Goal: Information Seeking & Learning: Find specific fact

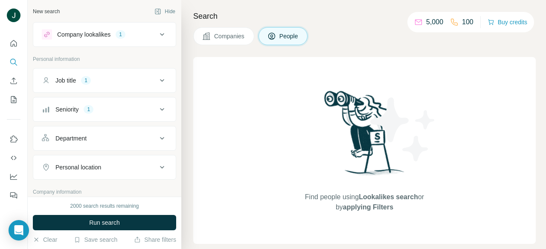
click at [113, 85] on button "Job title 1" at bounding box center [104, 80] width 142 height 20
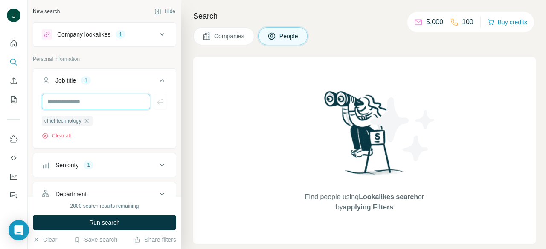
click at [118, 104] on input "text" at bounding box center [96, 101] width 108 height 15
click at [86, 122] on icon "button" at bounding box center [86, 121] width 7 height 7
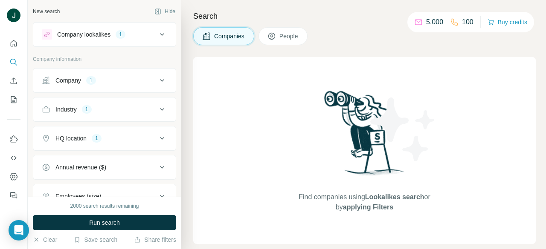
click at [92, 117] on button "Industry 1" at bounding box center [104, 109] width 142 height 20
click at [79, 149] on icon "button" at bounding box center [77, 150] width 4 height 4
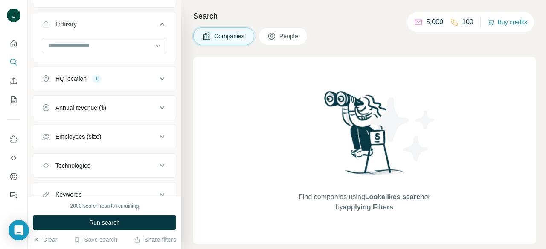
click at [85, 78] on div "HQ location" at bounding box center [70, 79] width 31 height 9
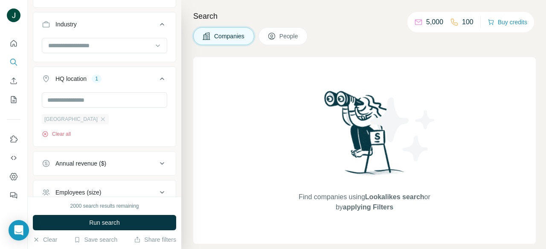
click at [93, 119] on div "[GEOGRAPHIC_DATA]" at bounding box center [75, 119] width 67 height 10
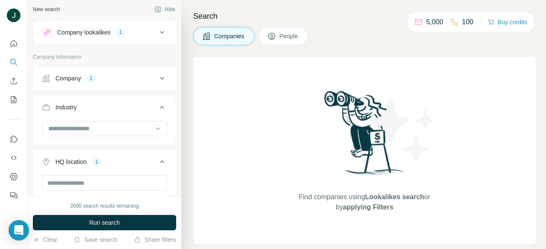
scroll to position [0, 0]
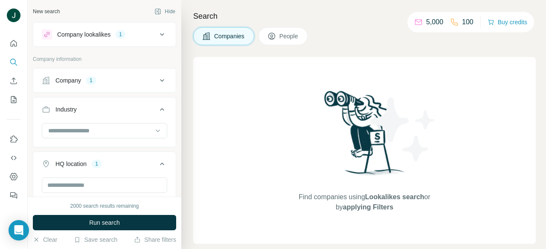
click at [101, 83] on div "Company 1" at bounding box center [99, 80] width 115 height 9
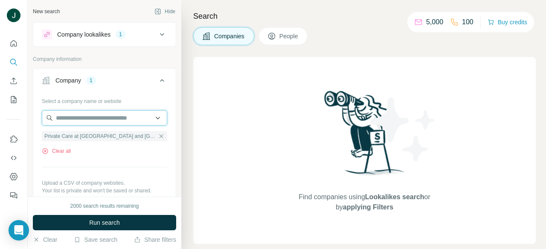
click at [103, 117] on input "text" at bounding box center [104, 117] width 125 height 15
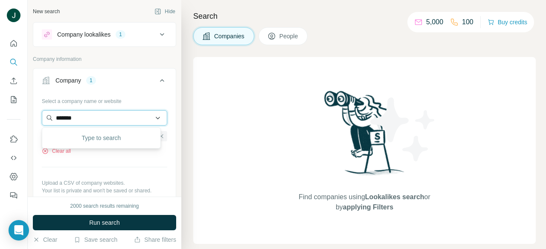
type input "********"
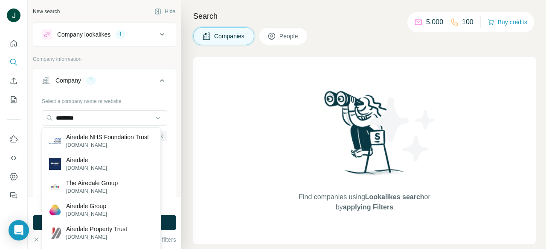
click at [0, 123] on div at bounding box center [13, 117] width 27 height 173
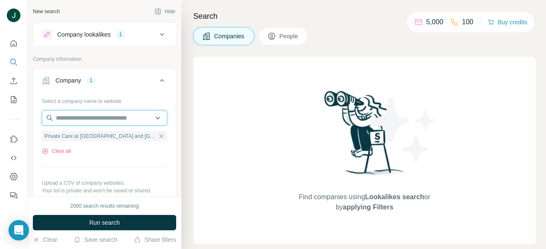
click at [88, 119] on input "text" at bounding box center [104, 117] width 125 height 15
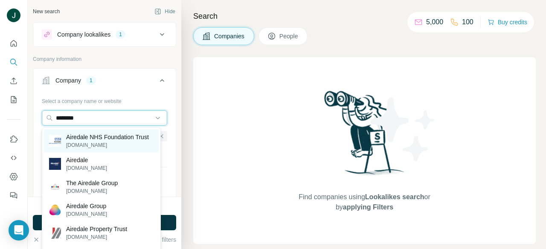
type input "********"
click at [98, 136] on p "Airedale NHS Foundation Trust" at bounding box center [107, 137] width 83 height 9
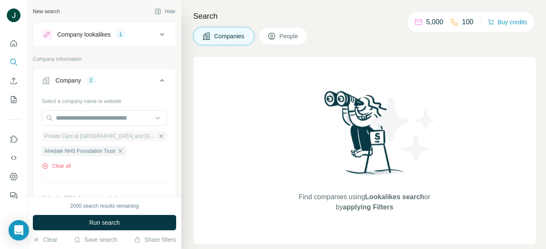
click at [159, 137] on icon "button" at bounding box center [161, 136] width 4 height 4
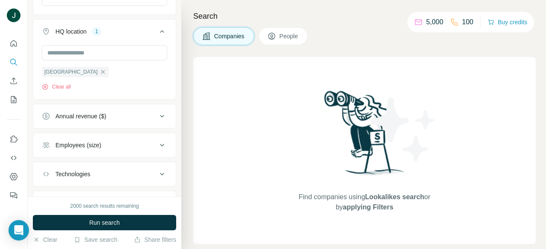
scroll to position [223, 0]
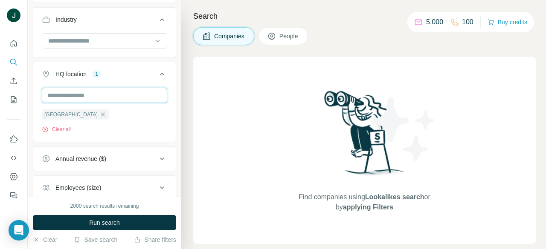
click at [86, 94] on input "text" at bounding box center [104, 95] width 125 height 15
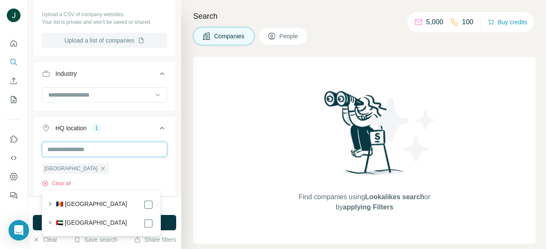
scroll to position [138, 0]
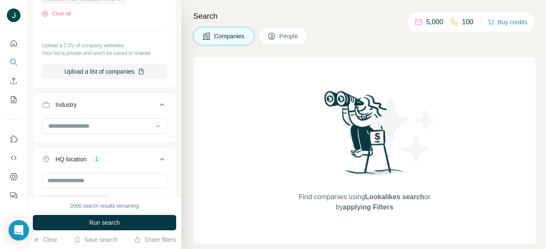
click at [116, 31] on div "Select a company name or website Airedale NHS Foundation Trust Clear all Upload…" at bounding box center [104, 18] width 125 height 123
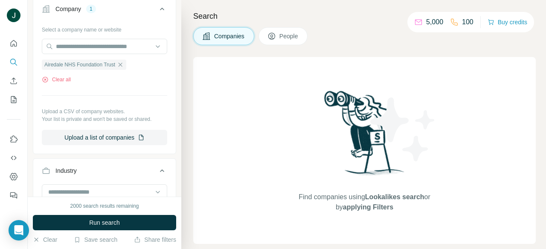
scroll to position [0, 0]
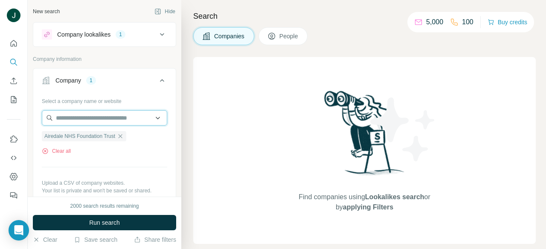
click at [86, 121] on input "text" at bounding box center [104, 117] width 125 height 15
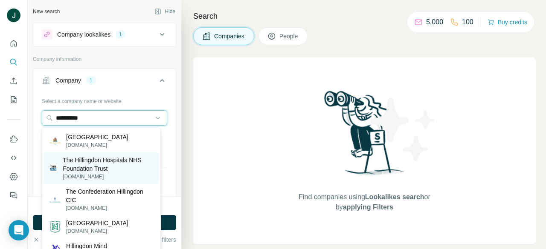
type input "**********"
click at [112, 161] on p "The Hillingdon Hospitals NHS Foundation Trust" at bounding box center [108, 164] width 91 height 17
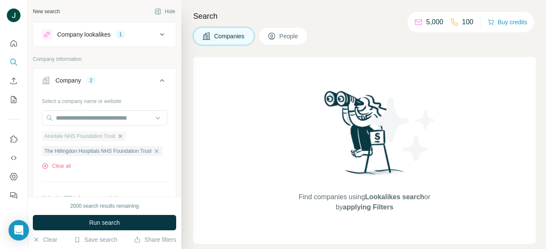
click at [121, 136] on icon "button" at bounding box center [120, 136] width 7 height 7
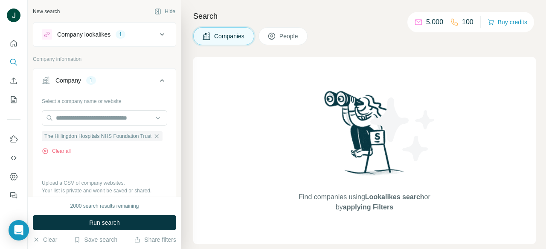
click at [280, 33] on button "People" at bounding box center [282, 36] width 49 height 18
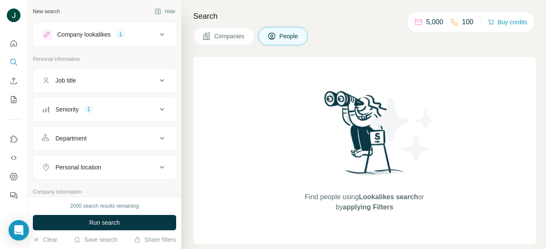
click at [100, 83] on div "Job title" at bounding box center [99, 80] width 115 height 9
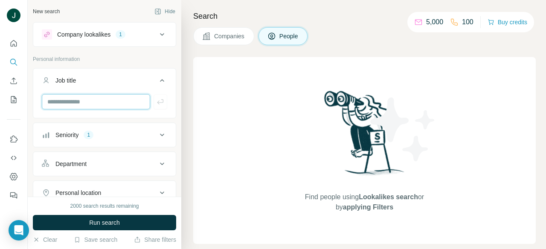
click at [90, 101] on input "text" at bounding box center [96, 101] width 108 height 15
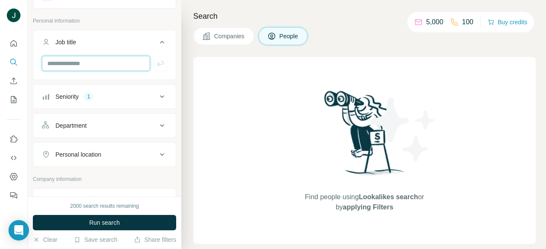
scroll to position [43, 0]
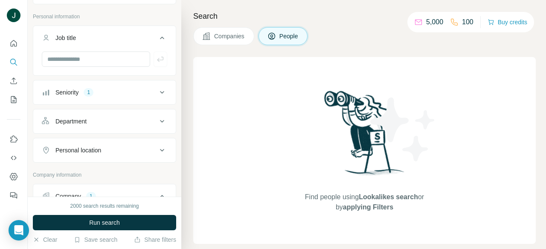
click at [99, 97] on button "Seniority 1" at bounding box center [104, 92] width 142 height 20
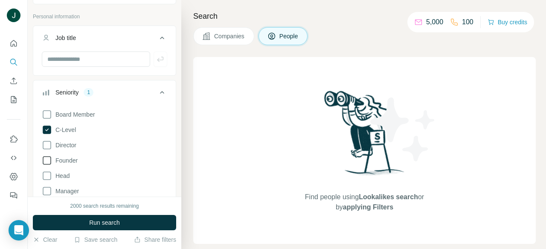
scroll to position [85, 0]
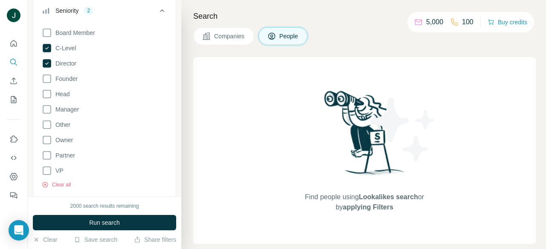
scroll to position [128, 0]
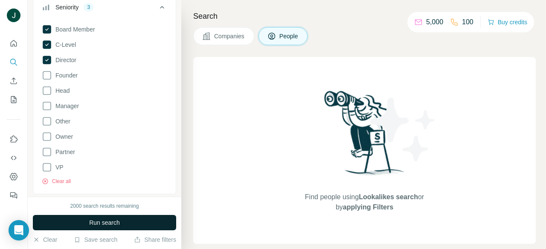
click at [115, 221] on span "Run search" at bounding box center [104, 223] width 31 height 9
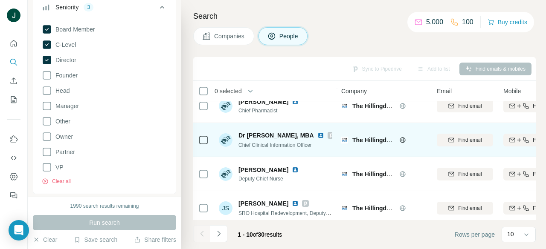
scroll to position [43, 0]
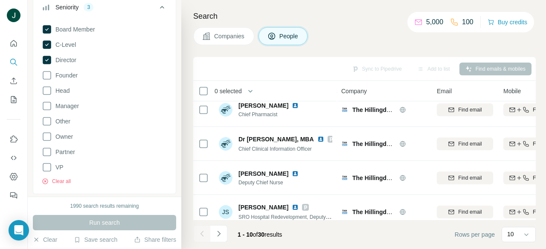
click at [273, 220] on div "Sync to Pipedrive Add to list Find emails & mobiles 0 selected People Company E…" at bounding box center [364, 153] width 342 height 192
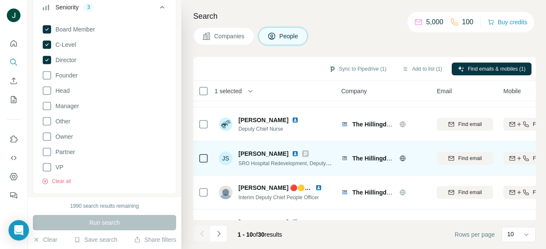
scroll to position [139, 0]
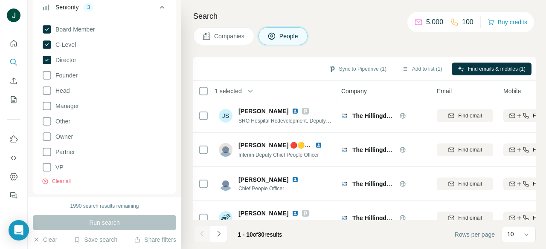
click at [242, 72] on div "Sync to Pipedrive (1) Add to list (1) Find emails & mobiles (1)" at bounding box center [364, 68] width 334 height 15
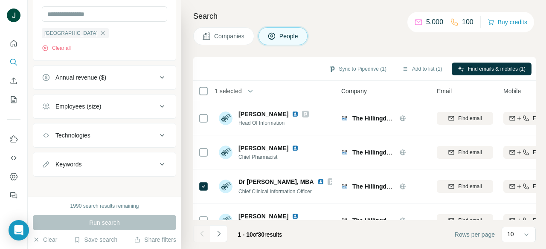
scroll to position [642, 0]
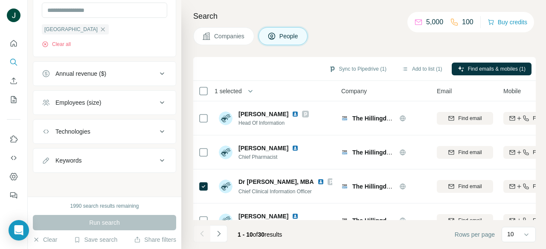
click at [100, 158] on div "Keywords" at bounding box center [99, 161] width 115 height 9
click at [107, 185] on input "text" at bounding box center [96, 181] width 108 height 15
type input "*******"
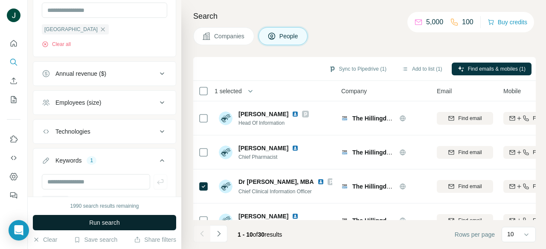
click at [128, 221] on button "Run search" at bounding box center [104, 222] width 143 height 15
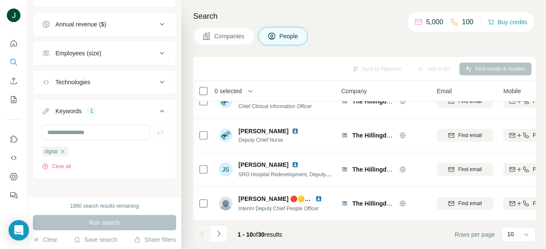
scroll to position [698, 0]
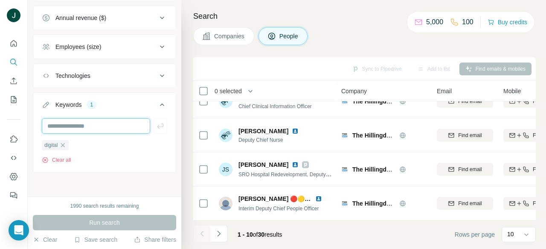
click at [92, 123] on input "text" at bounding box center [96, 126] width 108 height 15
type input "**********"
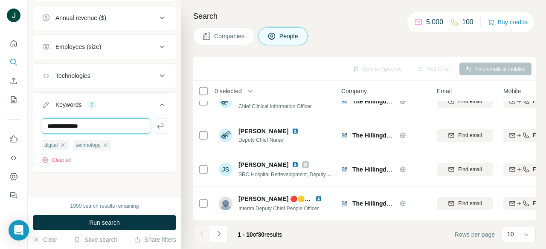
type input "**********"
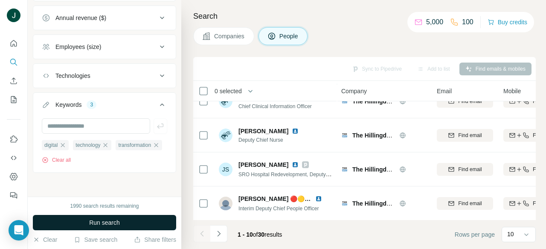
click at [131, 217] on button "Run search" at bounding box center [104, 222] width 143 height 15
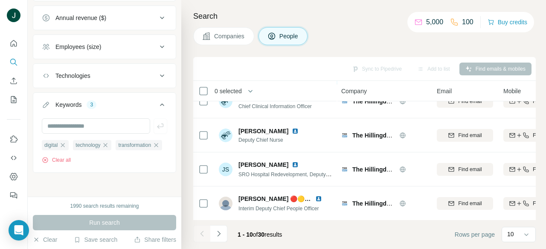
scroll to position [0, 0]
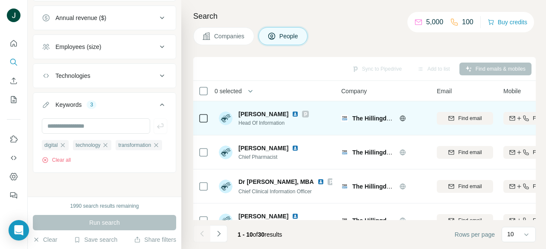
drag, startPoint x: 240, startPoint y: 113, endPoint x: 283, endPoint y: 113, distance: 43.1
click at [283, 113] on div "[PERSON_NAME]" at bounding box center [273, 114] width 70 height 9
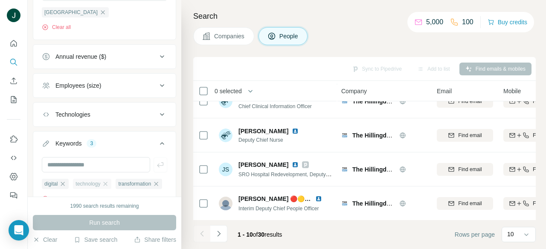
scroll to position [655, 0]
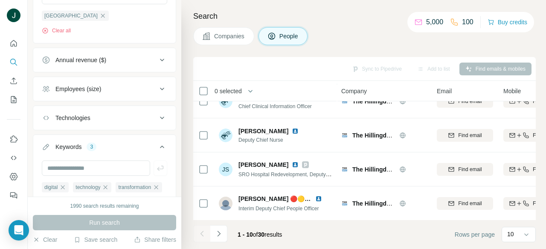
click at [96, 121] on div "Technologies" at bounding box center [99, 118] width 115 height 9
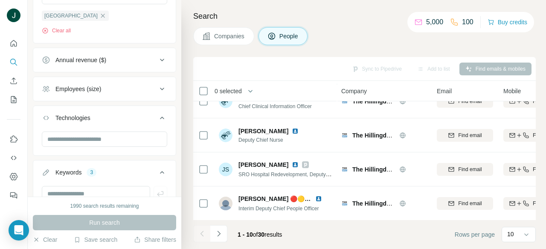
click at [103, 120] on div "Technologies" at bounding box center [99, 118] width 115 height 9
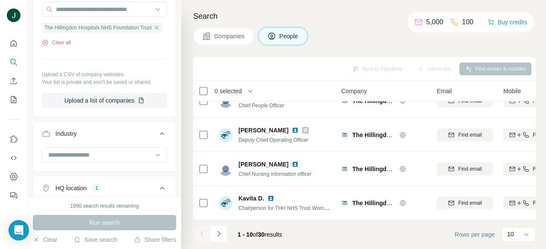
scroll to position [400, 0]
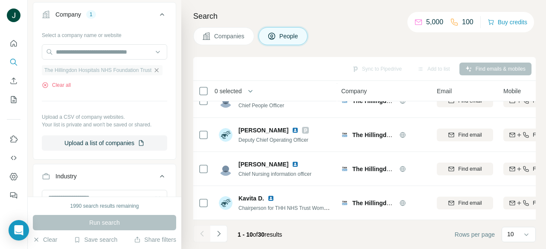
click at [155, 68] on icon "button" at bounding box center [156, 70] width 7 height 7
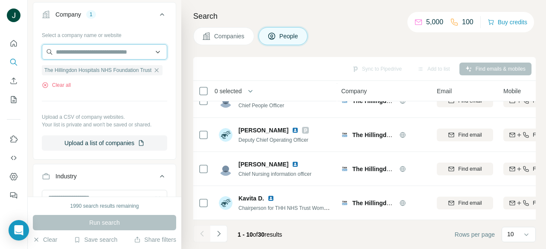
click at [106, 54] on input "text" at bounding box center [104, 51] width 125 height 15
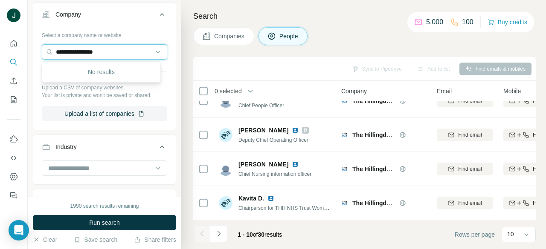
type input "**********"
click at [122, 54] on input "**********" at bounding box center [104, 51] width 125 height 15
drag, startPoint x: 120, startPoint y: 51, endPoint x: 65, endPoint y: 46, distance: 55.2
click at [0, 48] on div "**********" at bounding box center [273, 124] width 546 height 249
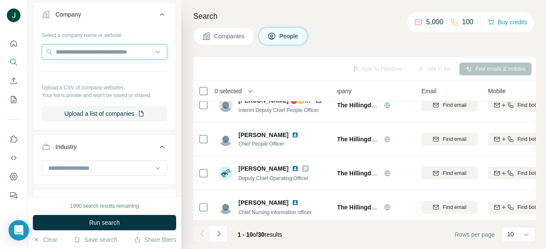
scroll to position [184, 0]
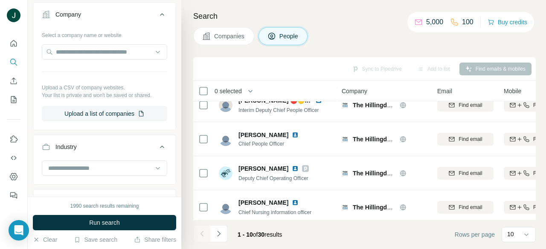
click at [294, 37] on span "People" at bounding box center [289, 36] width 20 height 9
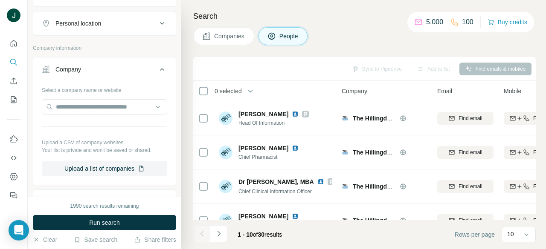
scroll to position [341, 0]
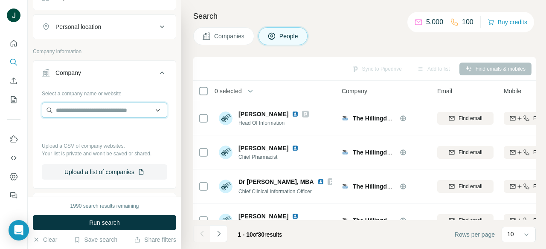
click at [95, 111] on input "text" at bounding box center [104, 110] width 125 height 15
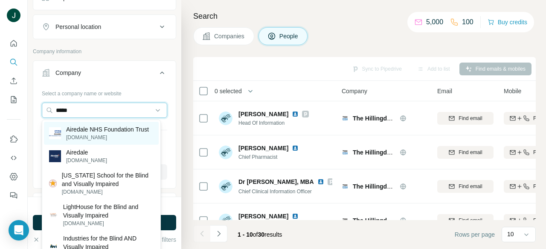
type input "*****"
click at [98, 130] on p "Airedale NHS Foundation Trust" at bounding box center [107, 129] width 83 height 9
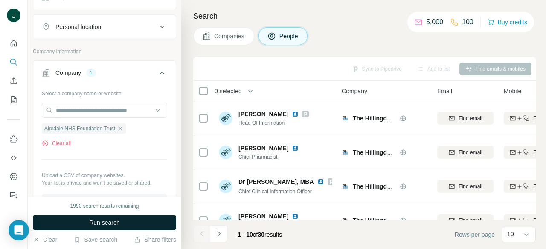
click at [127, 223] on button "Run search" at bounding box center [104, 222] width 143 height 15
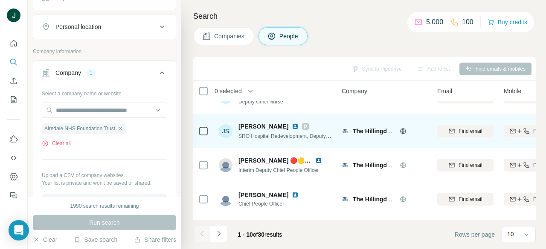
scroll to position [128, 0]
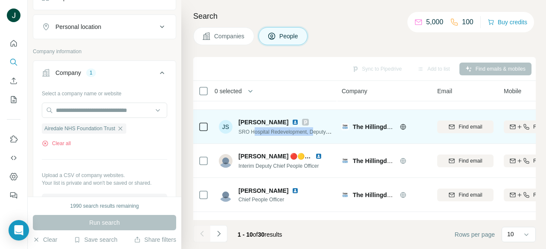
drag, startPoint x: 255, startPoint y: 131, endPoint x: 314, endPoint y: 131, distance: 58.9
click at [314, 131] on span "SRO Hospital Redevelopment, Deputy CEO, Executive lead Strategy, Digital, Trans…" at bounding box center [343, 131] width 210 height 7
click at [319, 132] on span "SRO Hospital Redevelopment, Deputy CEO, Executive lead Strategy, Digital, Trans…" at bounding box center [343, 131] width 210 height 7
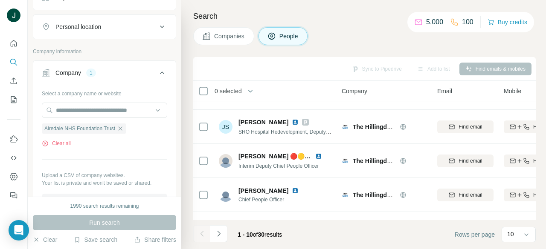
drag, startPoint x: 323, startPoint y: 216, endPoint x: 330, endPoint y: 216, distance: 6.4
click at [330, 216] on div "0 selected People Company Email Mobile Lists Personal location Seniority Depart…" at bounding box center [364, 150] width 342 height 139
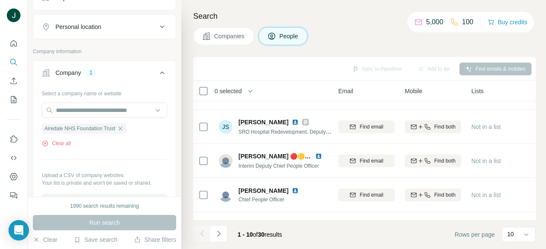
scroll to position [128, 115]
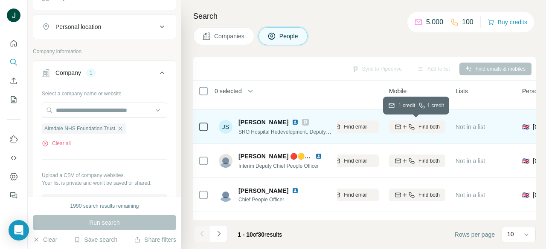
click at [423, 129] on span "Find both" at bounding box center [428, 127] width 21 height 8
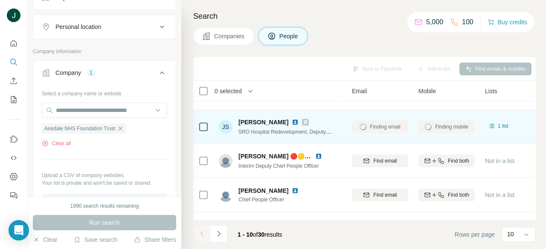
scroll to position [128, 81]
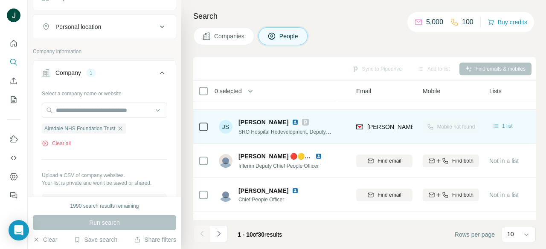
click at [501, 125] on div "1 list" at bounding box center [502, 126] width 21 height 9
click at [319, 116] on div "JS [PERSON_NAME] SRO Hospital Redevelopment, Deputy CEO, Executive lead Strateg…" at bounding box center [275, 126] width 113 height 23
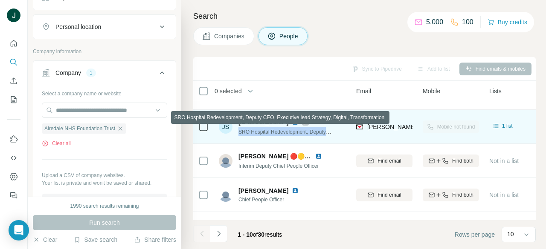
drag, startPoint x: 239, startPoint y: 131, endPoint x: 323, endPoint y: 130, distance: 84.0
click at [334, 131] on td "JS [PERSON_NAME] SRO Hospital Redevelopment, Deputy CEO, Executive lead Strateg…" at bounding box center [276, 127] width 124 height 34
click at [241, 130] on span "SRO Hospital Redevelopment, Deputy CEO, Executive lead Strategy, Digital, Trans…" at bounding box center [343, 131] width 210 height 7
drag, startPoint x: 240, startPoint y: 131, endPoint x: 308, endPoint y: 133, distance: 68.7
click at [308, 133] on span "SRO Hospital Redevelopment, Deputy CEO, Executive lead Strategy, Digital, Trans…" at bounding box center [343, 131] width 210 height 7
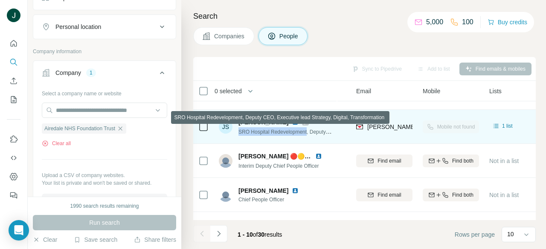
copy span "SRO Hospital Redevelopment"
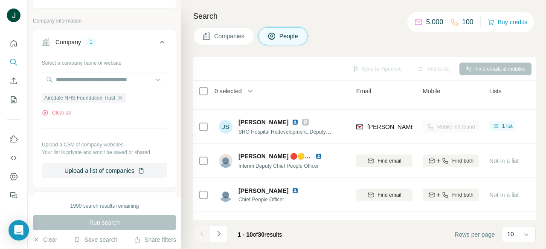
click at [105, 228] on div "Run search" at bounding box center [104, 222] width 143 height 15
click at [104, 76] on input "text" at bounding box center [104, 79] width 125 height 15
click at [129, 140] on div "Select a company name or website Airedale NHS Foundation Trust Clear all Upload…" at bounding box center [104, 117] width 125 height 123
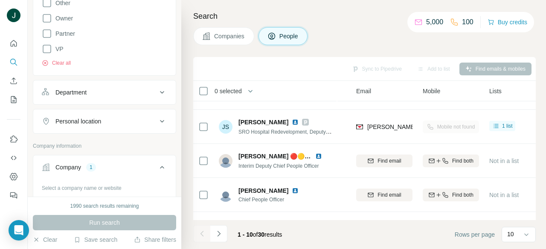
scroll to position [238, 0]
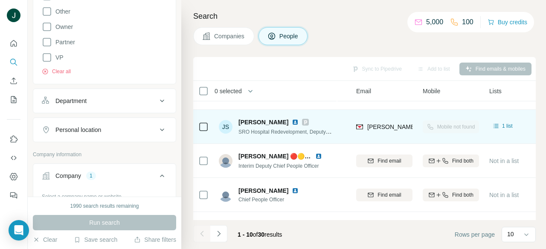
click at [246, 123] on span "[PERSON_NAME]" at bounding box center [263, 122] width 50 height 9
click at [229, 125] on div "JS" at bounding box center [226, 127] width 14 height 14
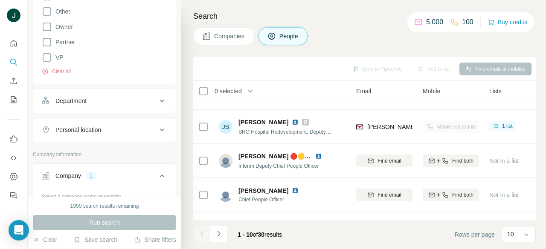
drag, startPoint x: 174, startPoint y: 70, endPoint x: 186, endPoint y: 75, distance: 12.2
click at [178, 75] on div "New search Hide Company lookalikes 1 Personal information Job title Seniority 3…" at bounding box center [105, 98] width 154 height 197
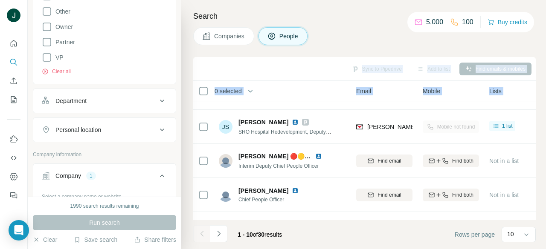
drag, startPoint x: 186, startPoint y: 75, endPoint x: 183, endPoint y: 82, distance: 8.0
click at [183, 82] on div "Search Companies People Sync to Pipedrive Add to list Find emails & mobiles 0 s…" at bounding box center [363, 124] width 365 height 249
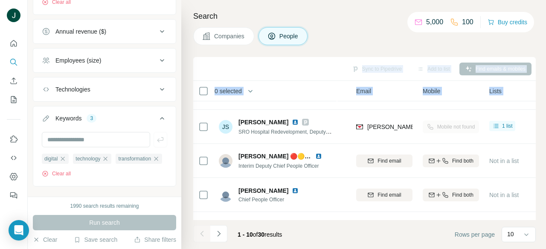
scroll to position [685, 0]
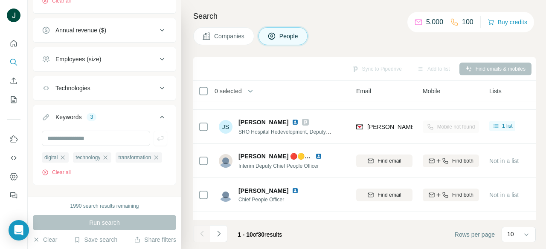
click at [102, 217] on div "Run search" at bounding box center [104, 222] width 143 height 15
click at [82, 136] on input "text" at bounding box center [96, 138] width 108 height 15
click at [102, 82] on button "Technologies" at bounding box center [104, 88] width 142 height 20
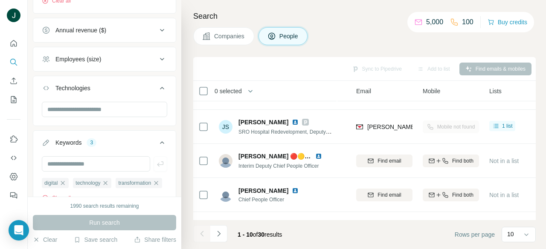
click at [101, 87] on div "Technologies" at bounding box center [99, 88] width 115 height 9
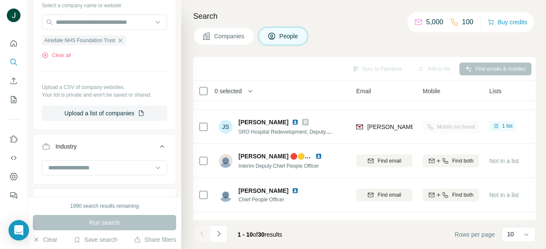
scroll to position [174, 0]
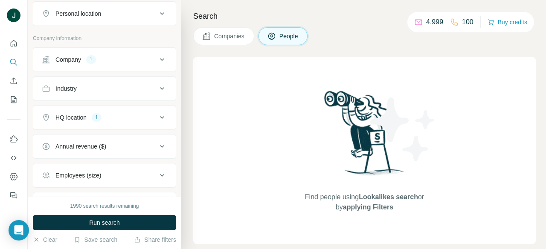
scroll to position [184, 0]
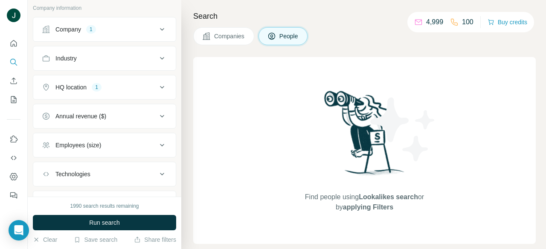
click at [93, 24] on button "Company 1" at bounding box center [104, 29] width 142 height 20
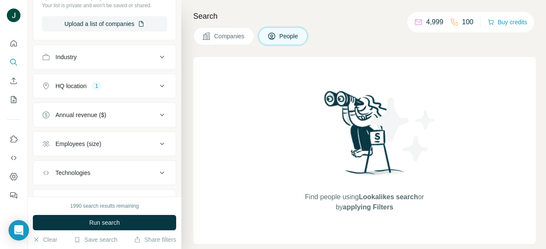
scroll to position [360, 0]
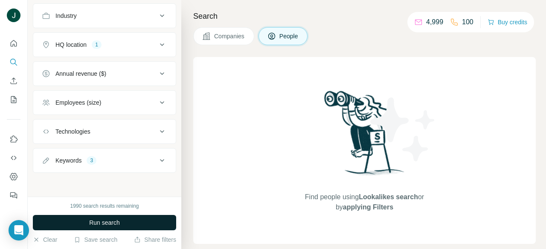
click at [121, 223] on button "Run search" at bounding box center [104, 222] width 143 height 15
click at [110, 219] on span "Run search" at bounding box center [104, 223] width 31 height 9
click at [110, 222] on span "Run search" at bounding box center [104, 223] width 31 height 9
click at [294, 37] on span "People" at bounding box center [289, 36] width 20 height 9
click at [120, 223] on span "Run search" at bounding box center [104, 223] width 31 height 9
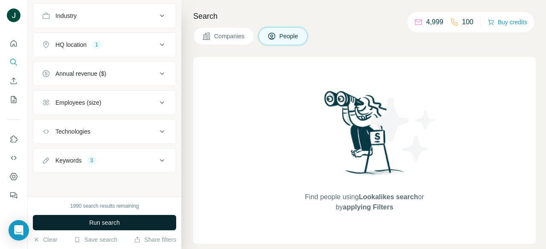
click at [117, 222] on span "Run search" at bounding box center [104, 223] width 31 height 9
click at [223, 29] on button "Companies" at bounding box center [223, 36] width 61 height 18
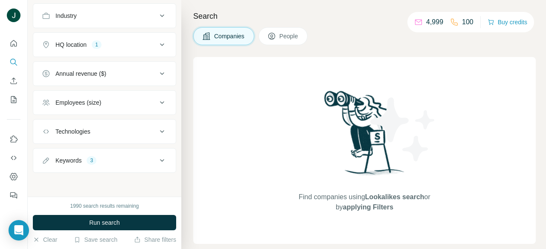
click at [276, 32] on icon at bounding box center [271, 36] width 9 height 9
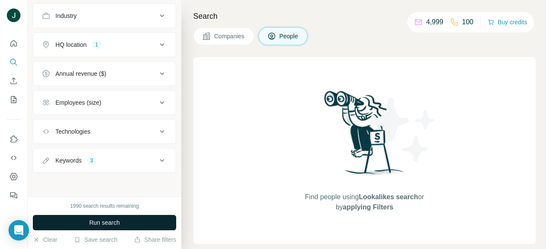
click at [113, 228] on button "Run search" at bounding box center [104, 222] width 143 height 15
click at [113, 226] on span "Run search" at bounding box center [104, 223] width 31 height 9
click at [113, 218] on button "Run search" at bounding box center [104, 222] width 143 height 15
click at [108, 226] on span "Run search" at bounding box center [104, 223] width 31 height 9
click at [323, 156] on img at bounding box center [364, 136] width 89 height 95
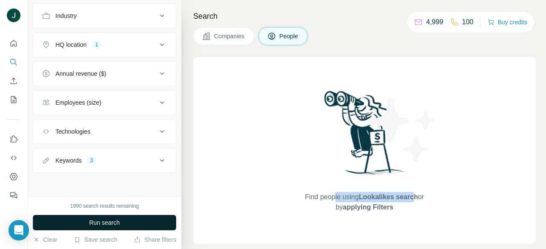
drag, startPoint x: 328, startPoint y: 192, endPoint x: 417, endPoint y: 193, distance: 89.1
click at [417, 193] on span "Find people using Lookalikes search or by applying Filters" at bounding box center [364, 202] width 136 height 20
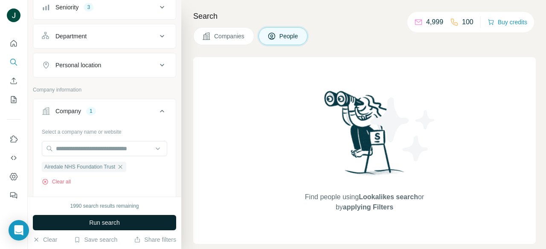
scroll to position [0, 0]
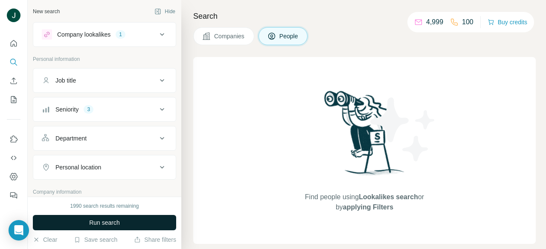
click at [99, 37] on div "Company lookalikes" at bounding box center [83, 34] width 53 height 9
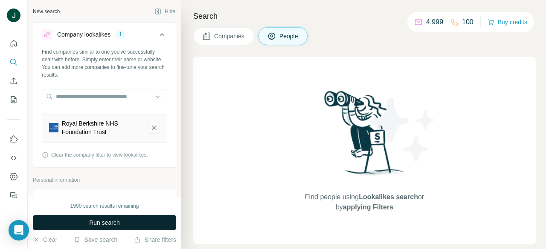
click at [150, 128] on icon "Royal Berkshire NHS Foundation Trust-remove-button" at bounding box center [154, 128] width 8 height 9
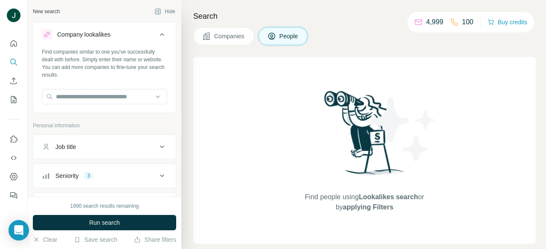
click at [240, 36] on span "Companies" at bounding box center [229, 36] width 31 height 9
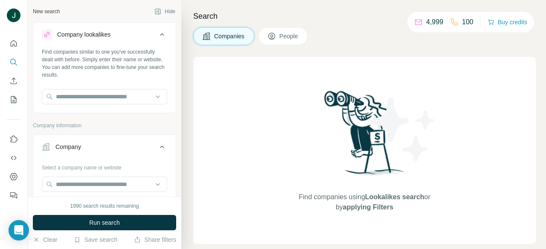
click at [291, 36] on span "People" at bounding box center [289, 36] width 20 height 9
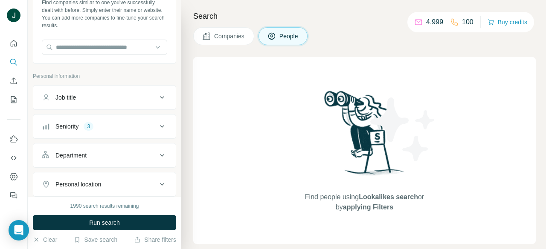
scroll to position [85, 0]
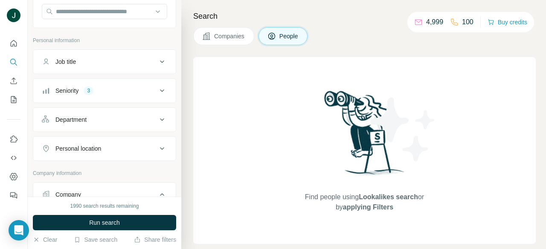
click at [96, 54] on button "Job title" at bounding box center [104, 62] width 142 height 20
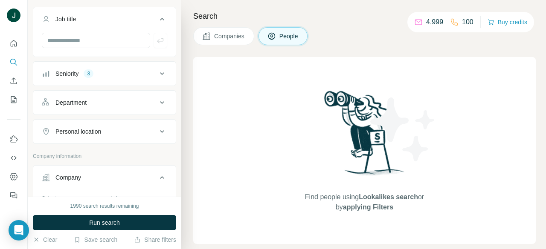
click at [88, 75] on div "3" at bounding box center [89, 74] width 10 height 8
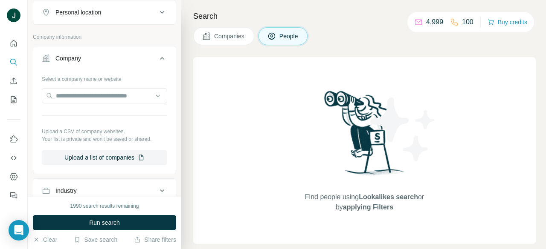
scroll to position [426, 0]
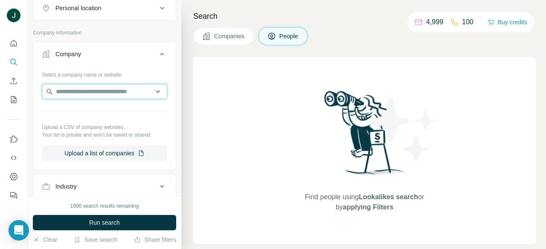
click at [83, 89] on input "text" at bounding box center [104, 91] width 125 height 15
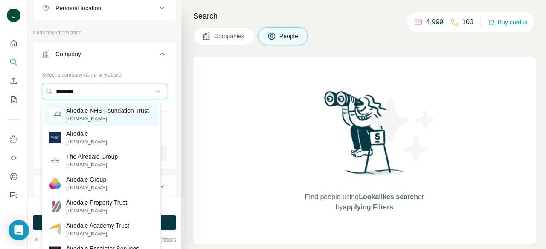
type input "********"
click at [89, 110] on p "Airedale NHS Foundation Trust" at bounding box center [107, 111] width 83 height 9
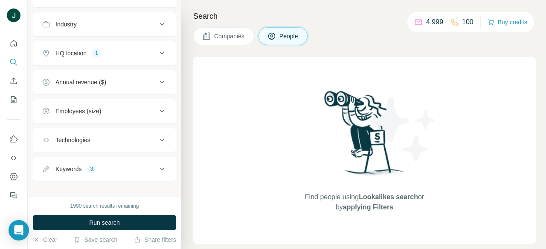
scroll to position [627, 0]
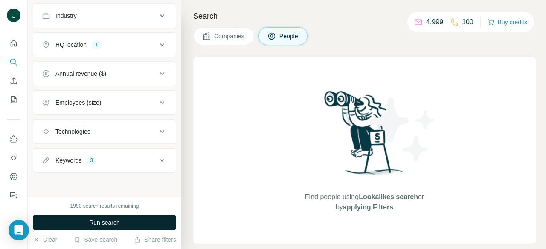
click at [99, 218] on button "Run search" at bounding box center [104, 222] width 143 height 15
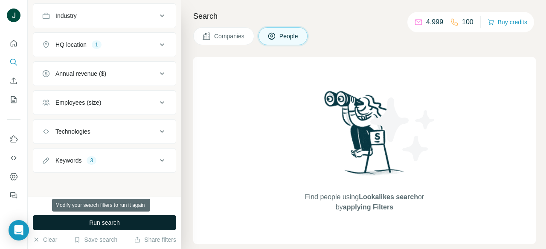
click at [105, 217] on button "Run search" at bounding box center [104, 222] width 143 height 15
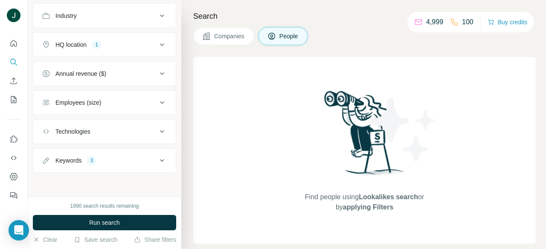
click at [365, 127] on img at bounding box center [403, 129] width 77 height 77
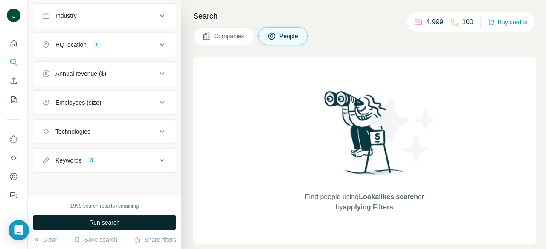
click at [115, 224] on span "Run search" at bounding box center [104, 223] width 31 height 9
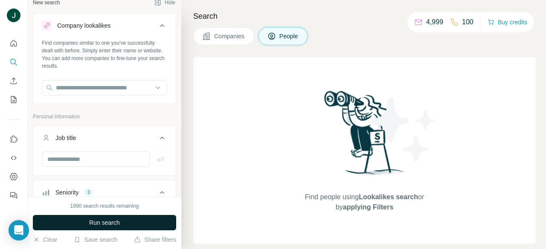
scroll to position [0, 0]
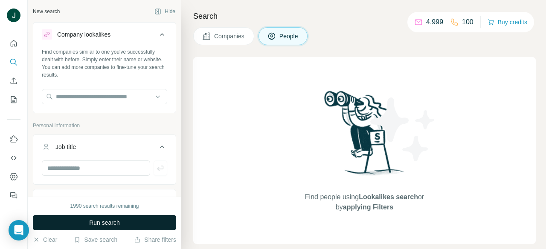
click at [158, 36] on icon at bounding box center [162, 34] width 10 height 10
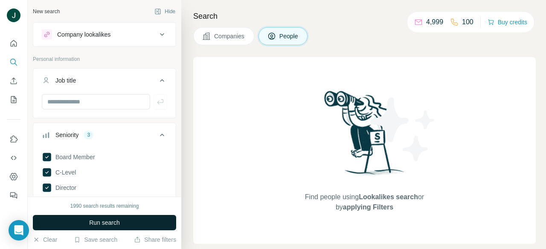
scroll to position [22, 0]
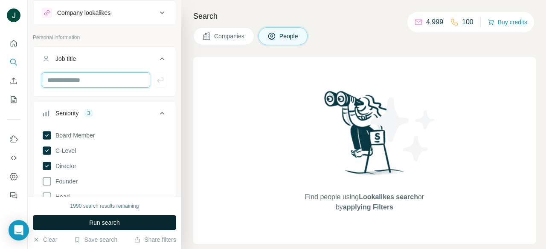
click at [96, 84] on input "text" at bounding box center [96, 79] width 108 height 15
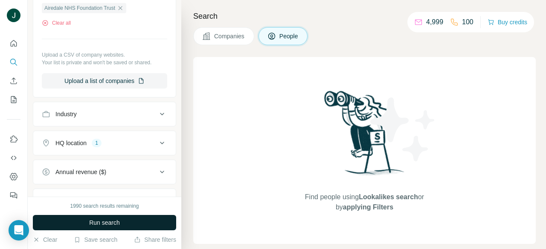
scroll to position [468, 0]
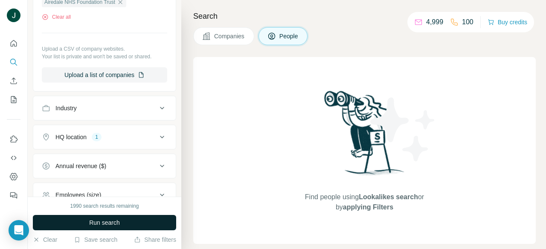
click at [123, 225] on button "Run search" at bounding box center [104, 222] width 143 height 15
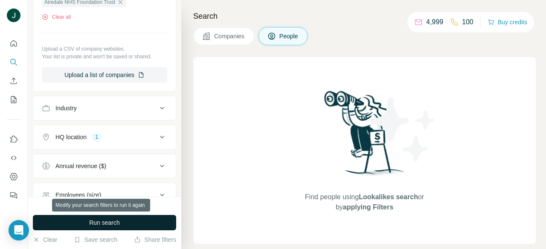
click at [125, 221] on button "Run search" at bounding box center [104, 222] width 143 height 15
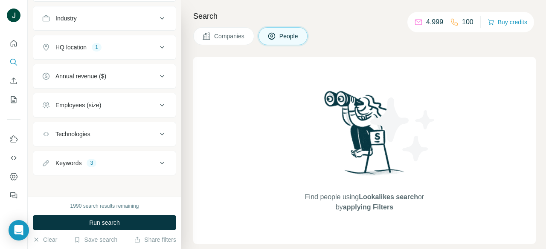
scroll to position [560, 0]
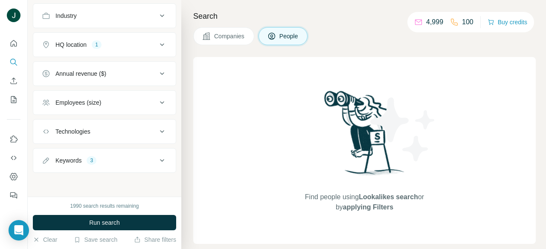
click at [132, 124] on button "Technologies" at bounding box center [104, 132] width 142 height 20
click at [132, 129] on div "Technologies" at bounding box center [99, 132] width 115 height 9
click at [121, 167] on button "Keywords 3" at bounding box center [104, 161] width 142 height 20
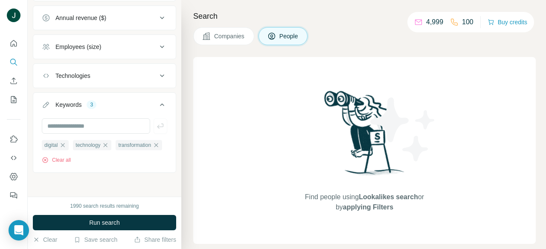
click at [108, 95] on button "Keywords 3" at bounding box center [104, 107] width 142 height 24
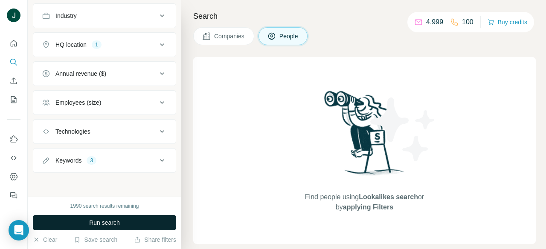
click at [115, 219] on span "Run search" at bounding box center [104, 223] width 31 height 9
click at [114, 218] on button "Run search" at bounding box center [104, 222] width 143 height 15
